Goal: Task Accomplishment & Management: Manage account settings

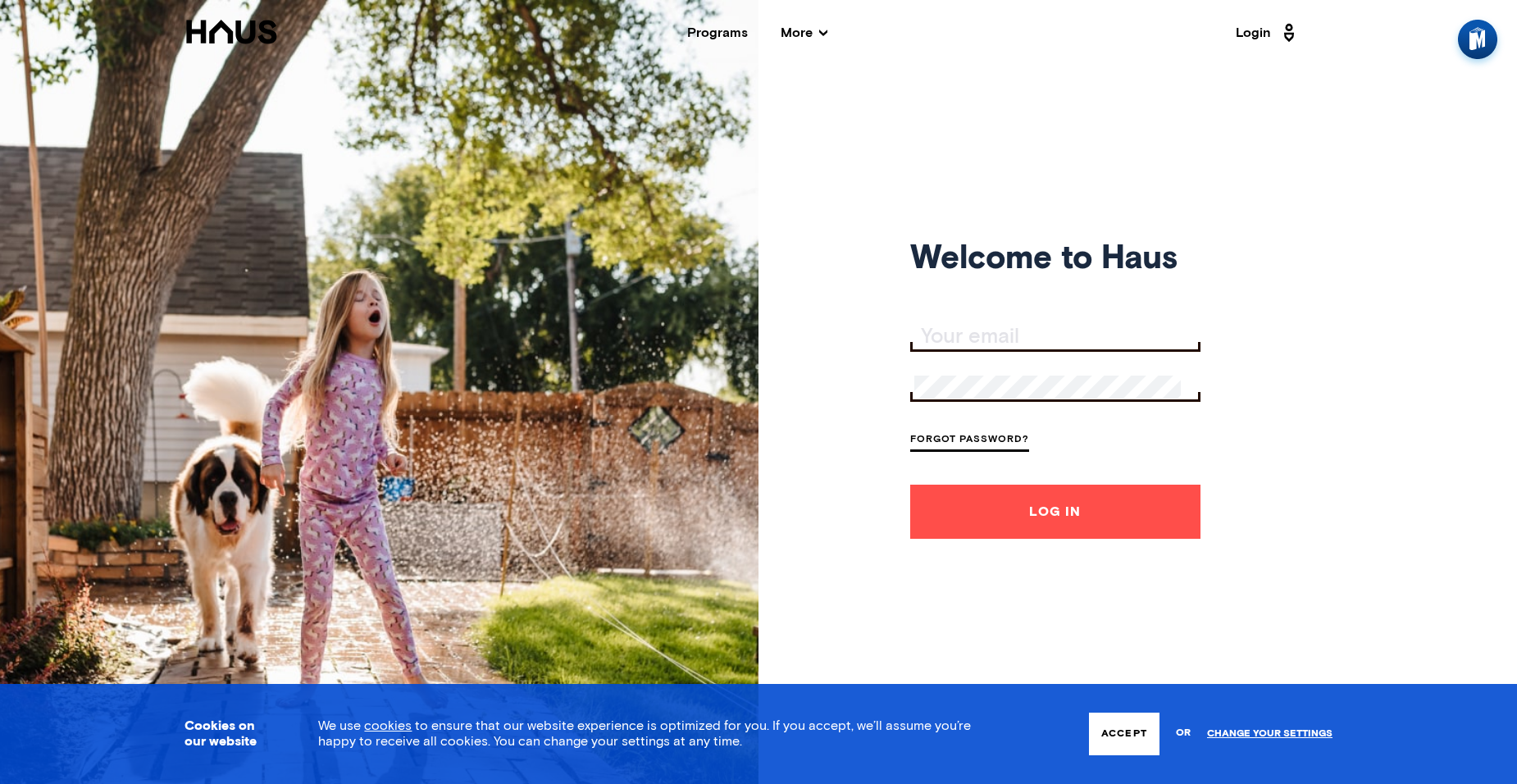
click at [932, 333] on input "Your email" at bounding box center [1058, 336] width 286 height 23
type input "D"
type input "[EMAIL_ADDRESS]@24"
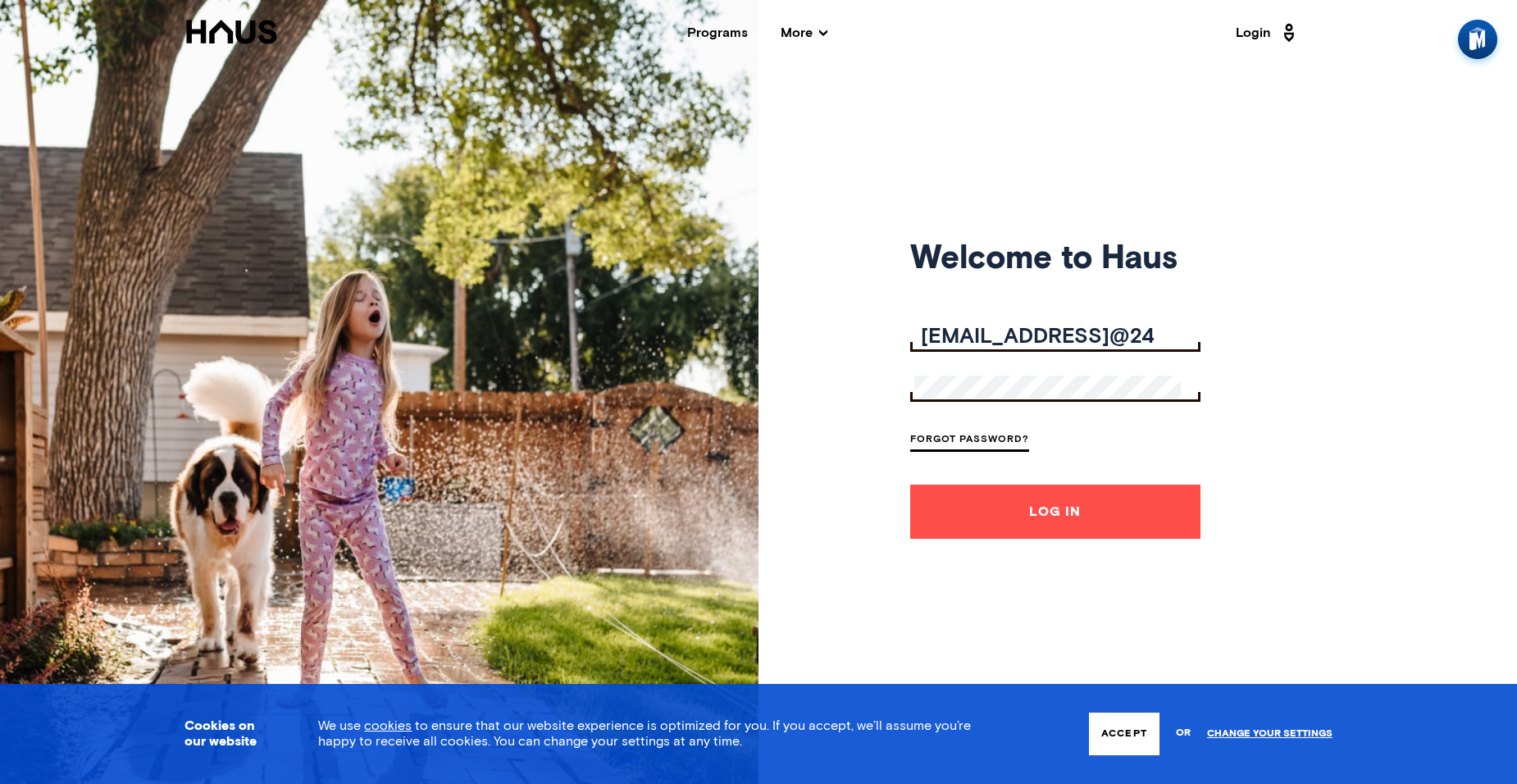
click at [1041, 510] on button "Log In" at bounding box center [1055, 512] width 290 height 54
click at [1181, 435] on div "Welcome to Haus [EMAIL_ADDRESS]@24 Forgot Password? Log In" at bounding box center [758, 392] width 1517 height 784
click at [994, 440] on link "Forgot Password?" at bounding box center [969, 440] width 119 height 22
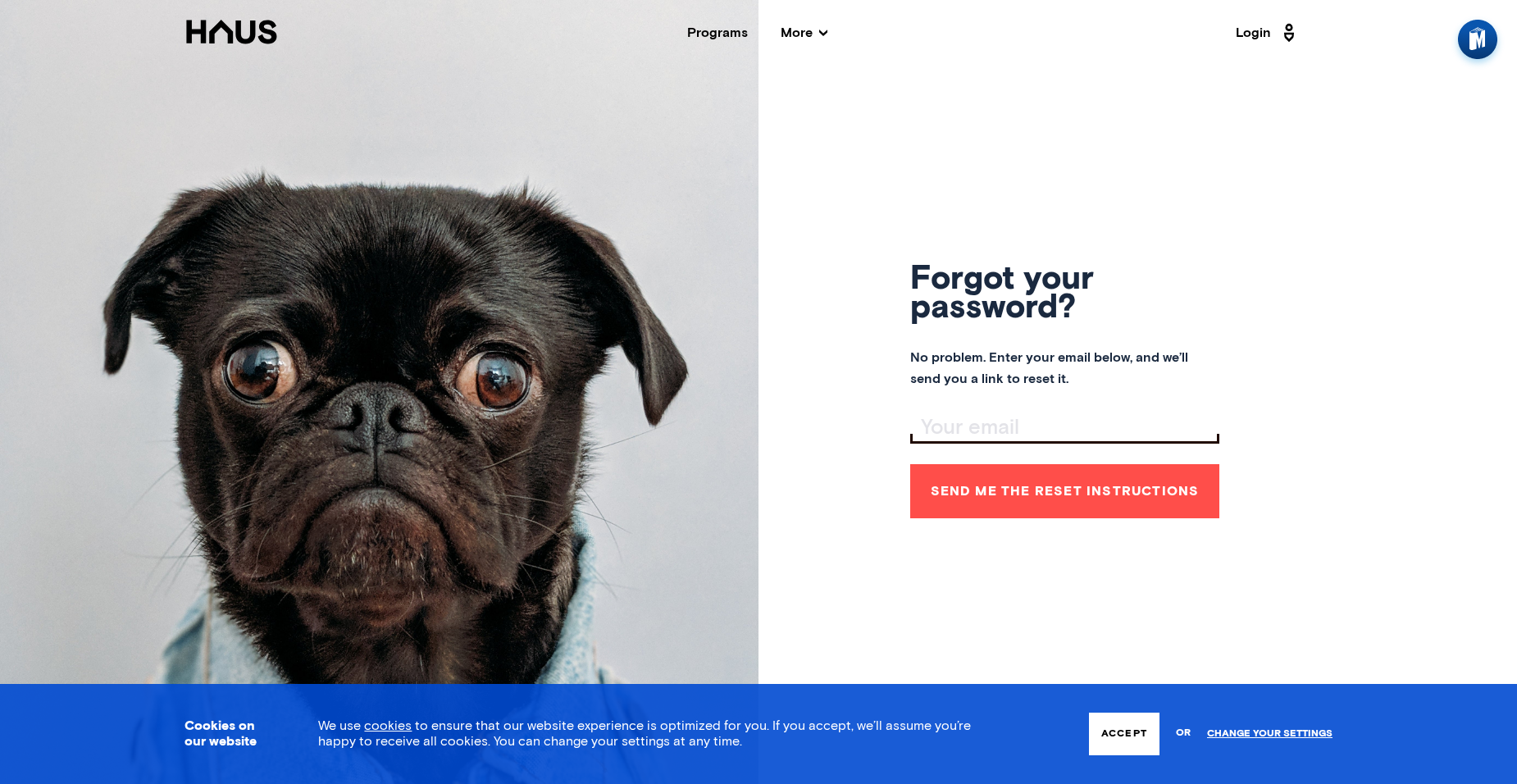
click at [928, 428] on input "Your email" at bounding box center [1067, 428] width 305 height 23
type input "[EMAIL_ADDRESS][DOMAIN_NAME]"
click at [1062, 496] on button "Send me the reset instructions" at bounding box center [1064, 490] width 309 height 54
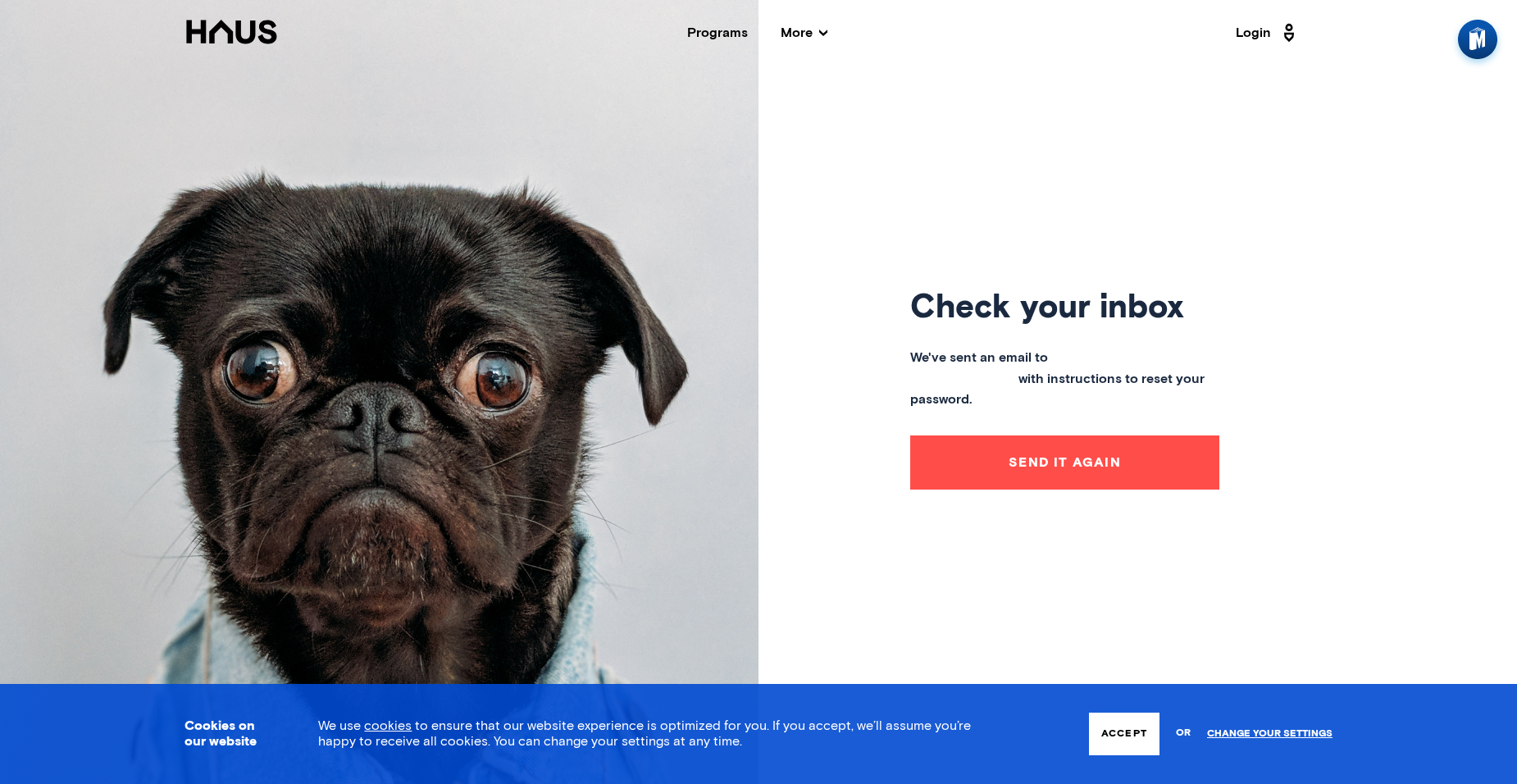
click at [1064, 460] on button "Send it again" at bounding box center [1064, 462] width 309 height 54
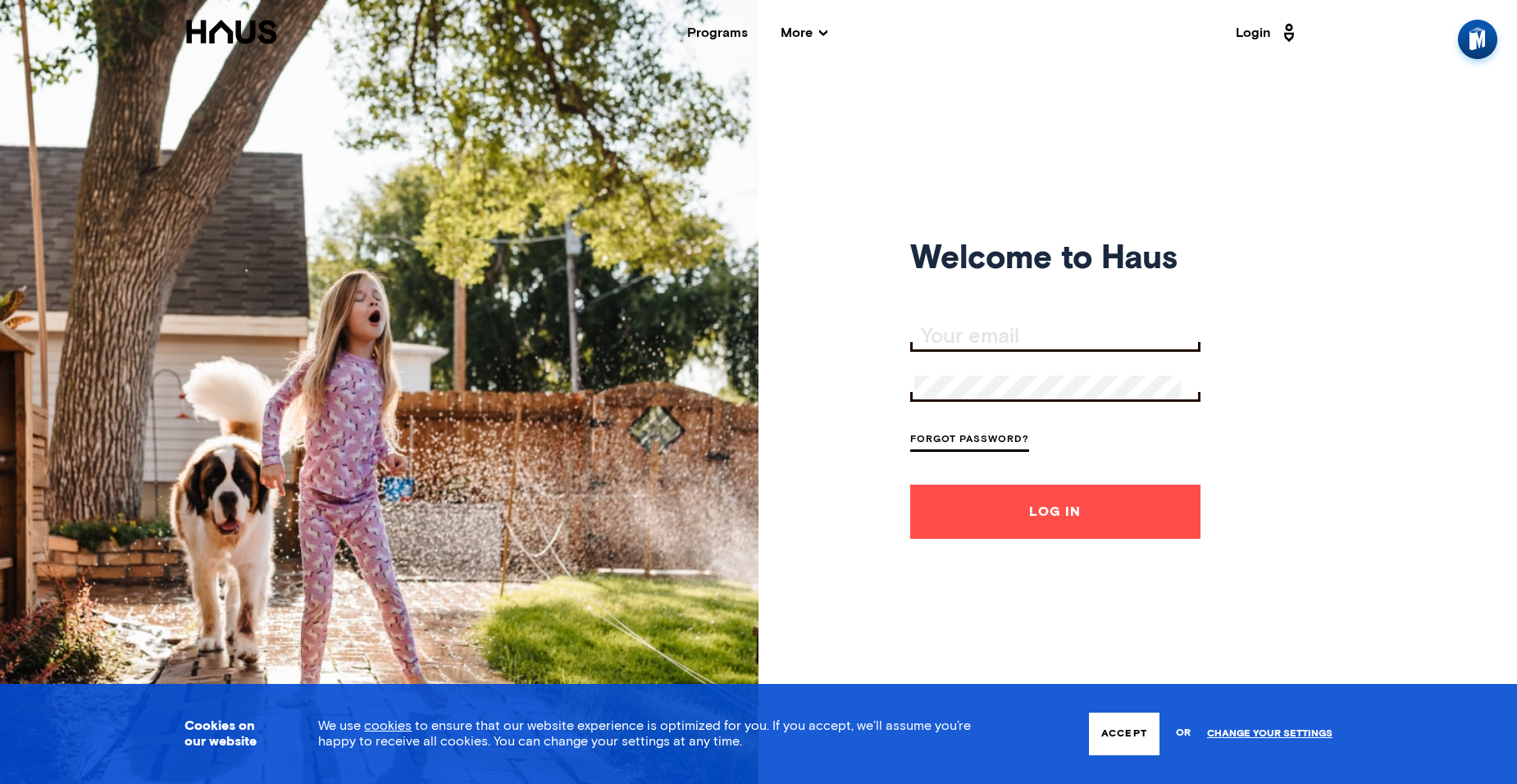
click at [924, 334] on input "Your email" at bounding box center [1058, 336] width 286 height 23
type input "[EMAIL_ADDRESS][DOMAIN_NAME]"
click at [963, 441] on link "Forgot Password?" at bounding box center [969, 440] width 119 height 22
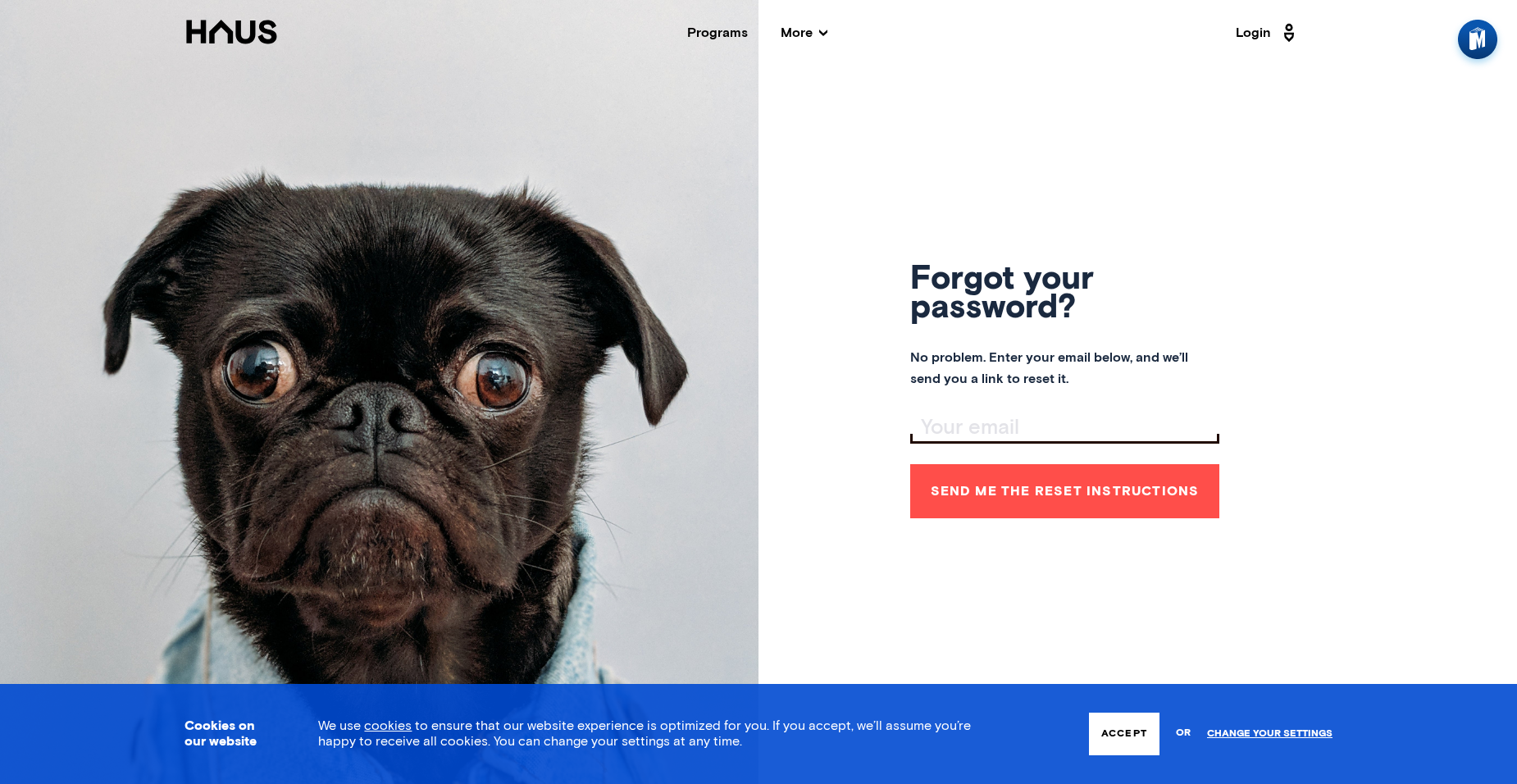
click at [939, 420] on input "Your email" at bounding box center [1067, 428] width 305 height 23
type input "[EMAIL_ADDRESS][DOMAIN_NAME]"
